Goal: Navigation & Orientation: Find specific page/section

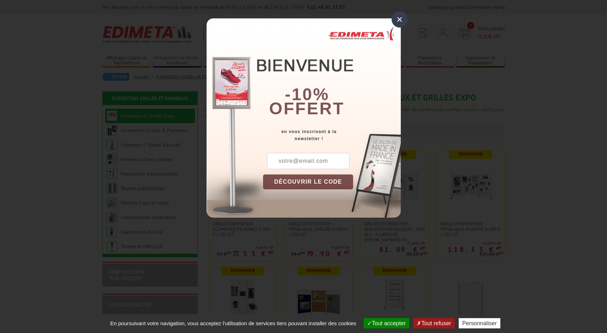
click at [398, 18] on div "×" at bounding box center [400, 19] width 16 height 16
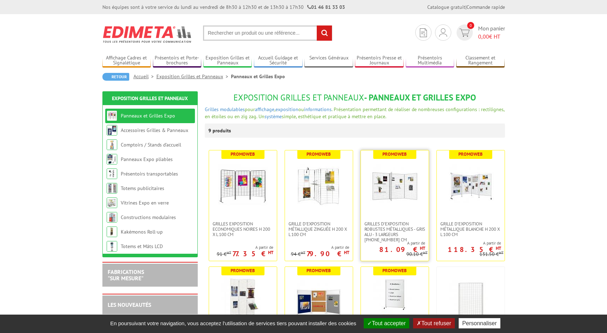
click at [402, 195] on img at bounding box center [394, 185] width 49 height 49
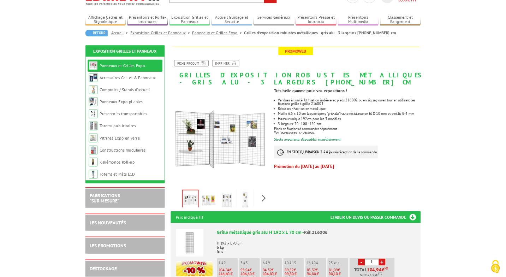
scroll to position [47, 0]
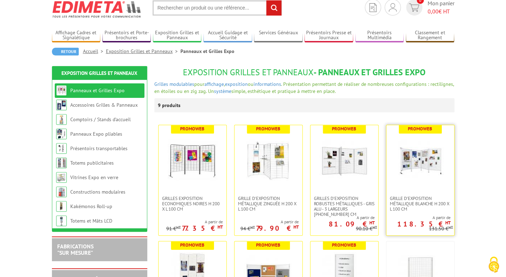
scroll to position [25, 0]
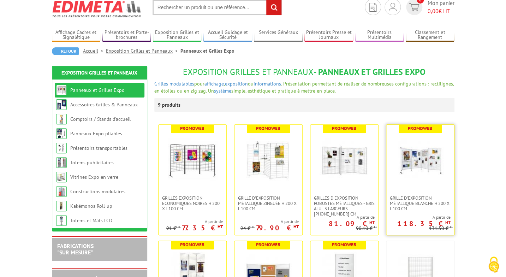
click at [431, 163] on img at bounding box center [420, 159] width 49 height 49
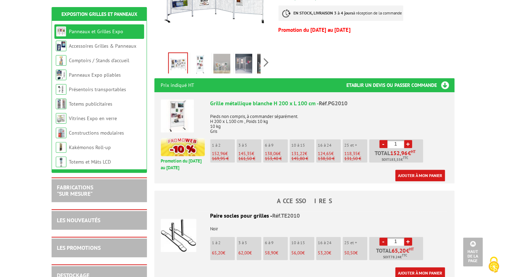
scroll to position [214, 0]
